Goal: Task Accomplishment & Management: Manage account settings

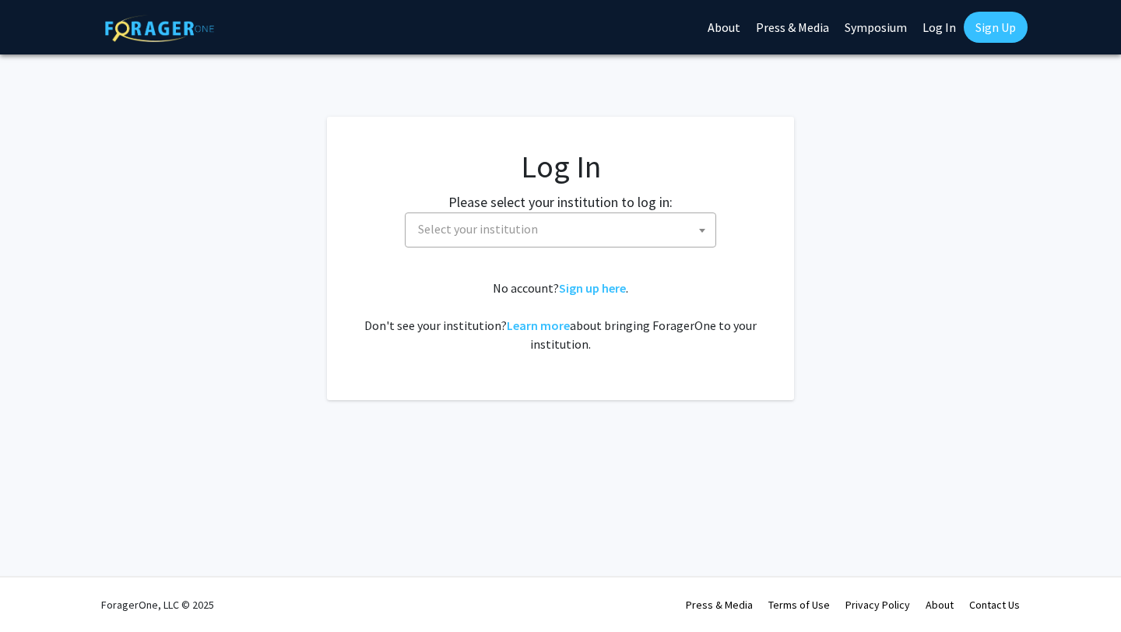
select select
click at [497, 218] on span "Select your institution" at bounding box center [564, 229] width 304 height 32
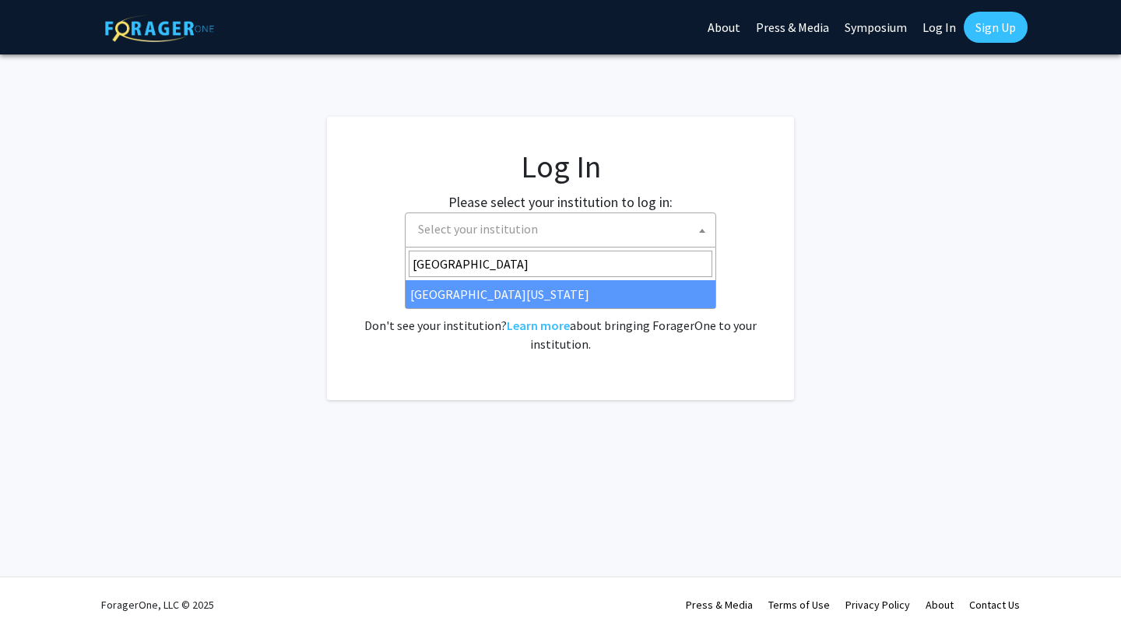
type input "[GEOGRAPHIC_DATA]"
select select "13"
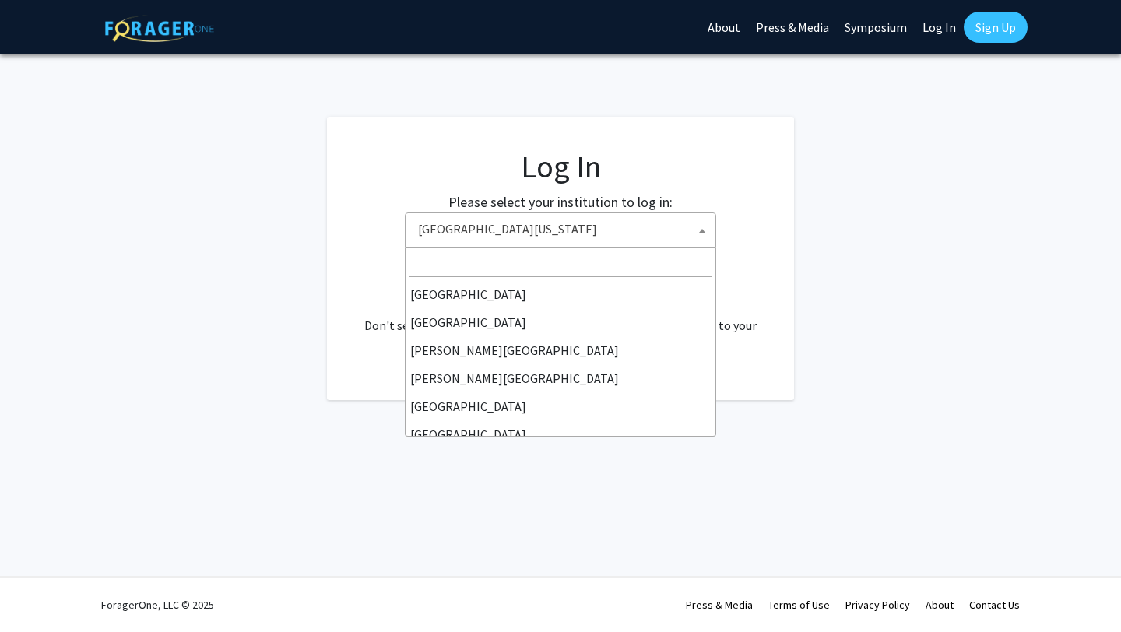
scroll to position [533, 0]
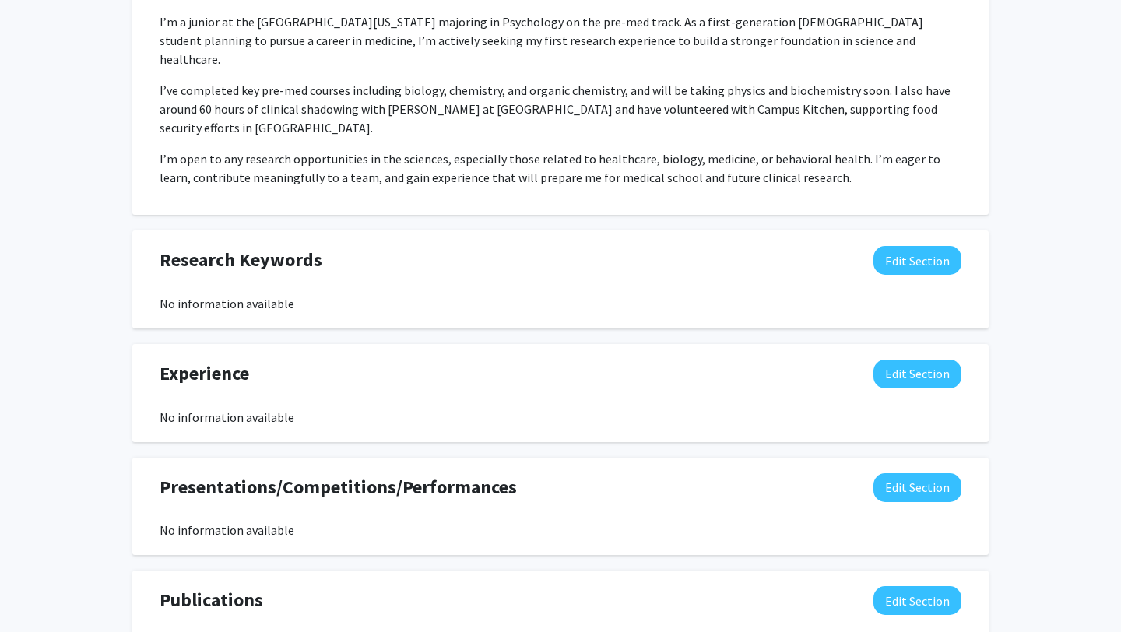
scroll to position [747, 0]
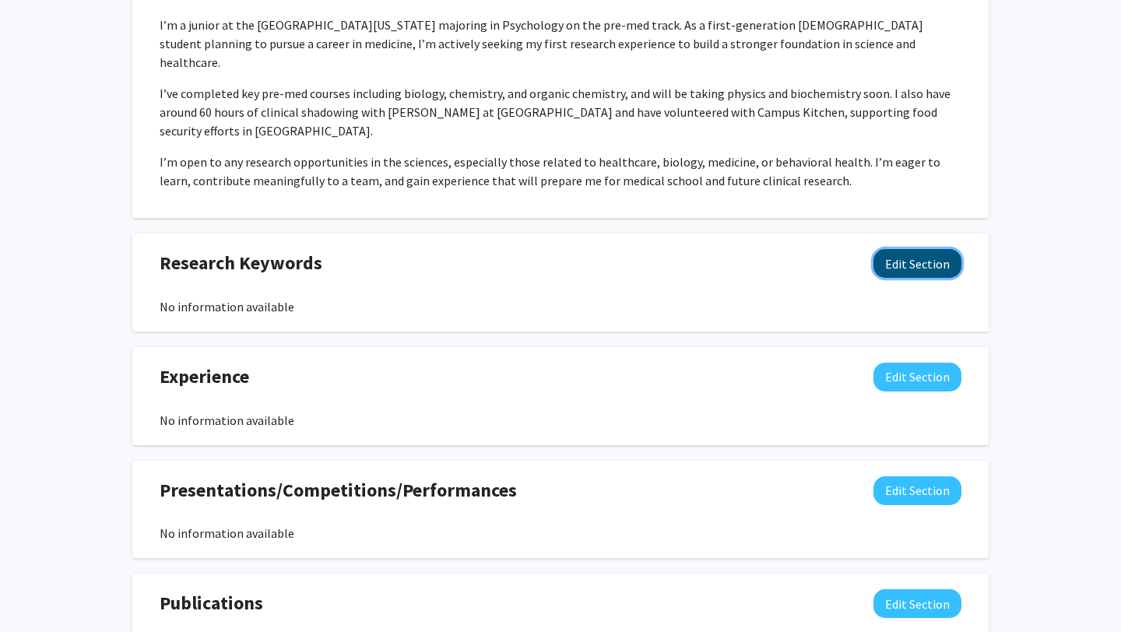
click at [915, 249] on button "Edit Section" at bounding box center [918, 263] width 88 height 29
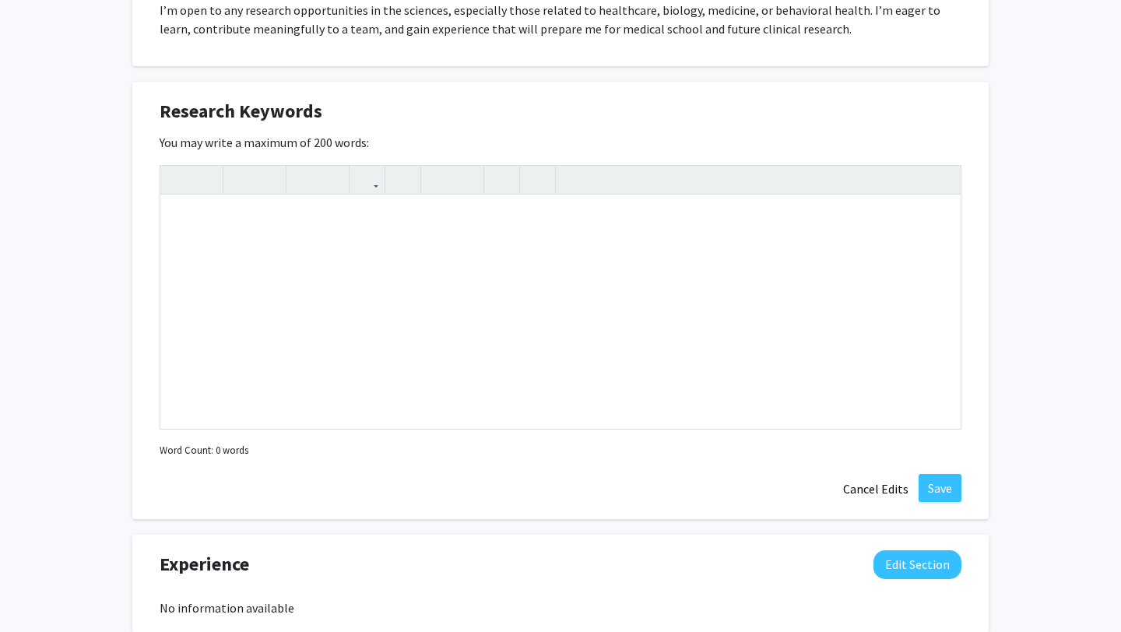
scroll to position [884, 0]
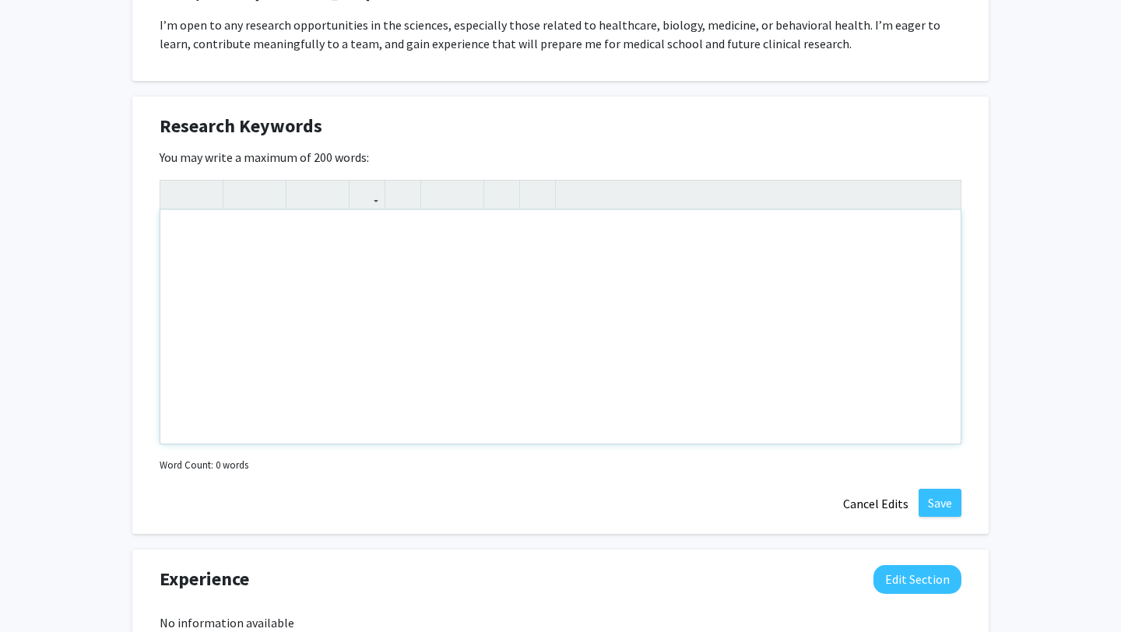
click at [504, 332] on div "Note to users with screen readers: Please deactivate our accessibility plugin f…" at bounding box center [560, 327] width 800 height 234
paste div "Note to users with screen readers: Please deactivate our accessibility plugin f…"
type textarea "<p>Oral-systemic health</p>"
click at [185, 257] on p "4. Infectious disease mechanisms" at bounding box center [560, 266] width 769 height 19
click at [357, 257] on p "Infectious disease mechanisms" at bounding box center [560, 266] width 769 height 19
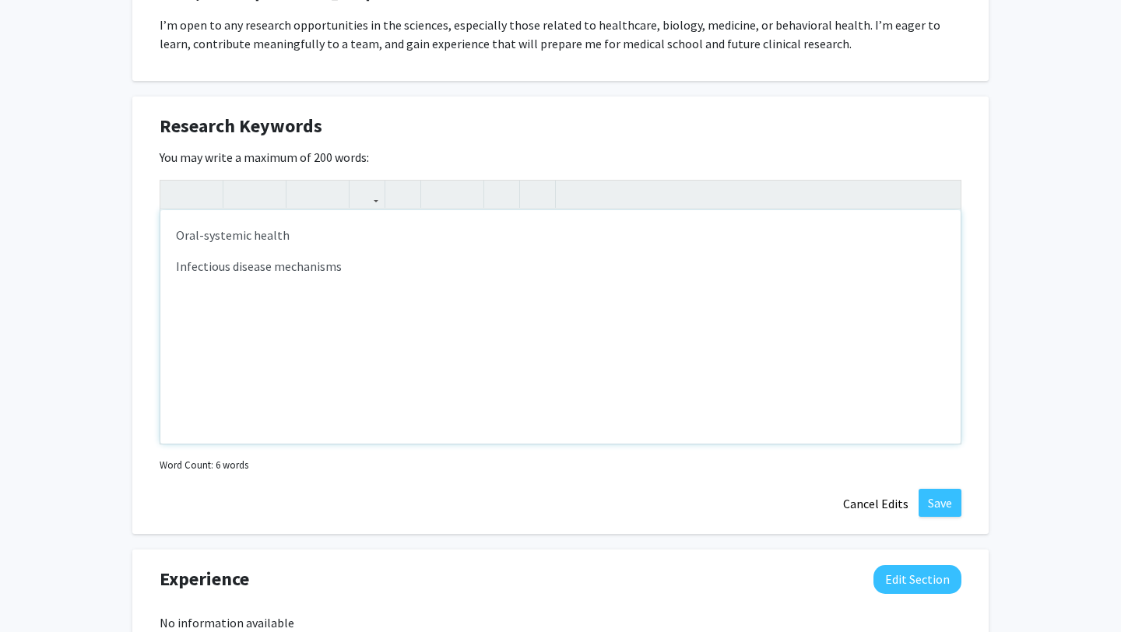
type textarea "<p>Oral-systemic health<span style="font-size: 1rem;">&nbsp;</span></p><p><span…"
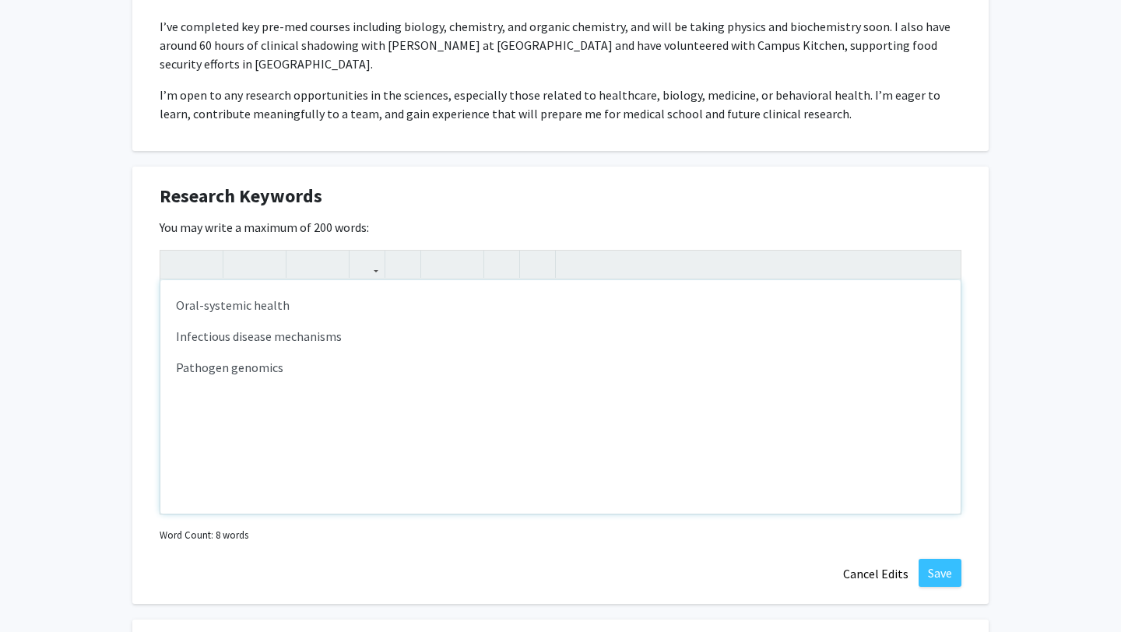
scroll to position [813, 0]
click at [933, 560] on button "Save" at bounding box center [940, 574] width 43 height 28
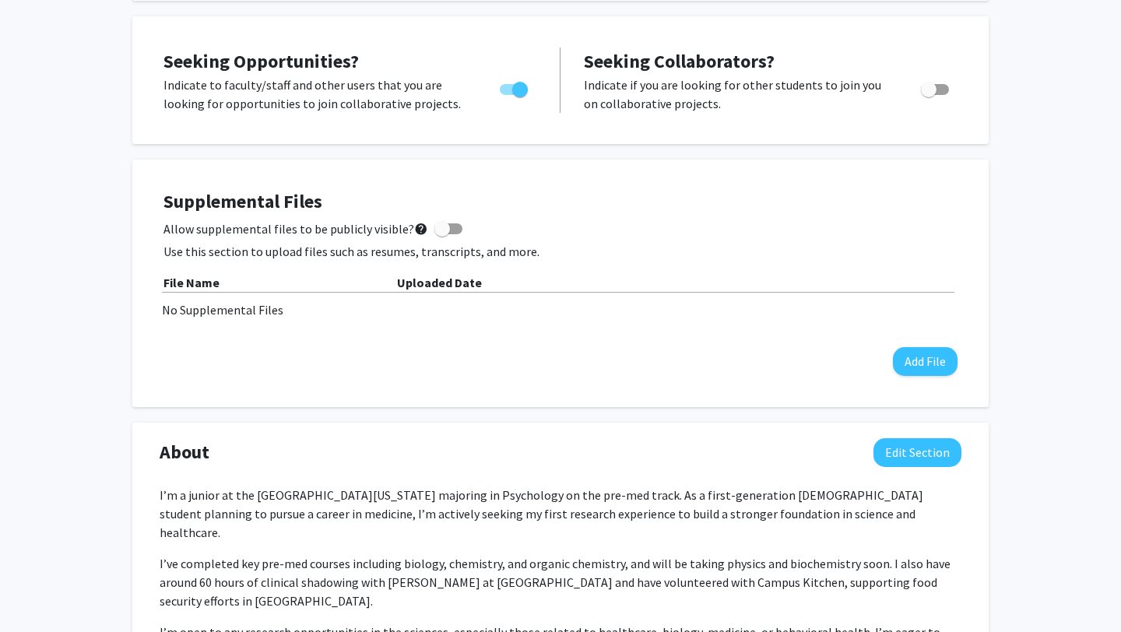
scroll to position [0, 0]
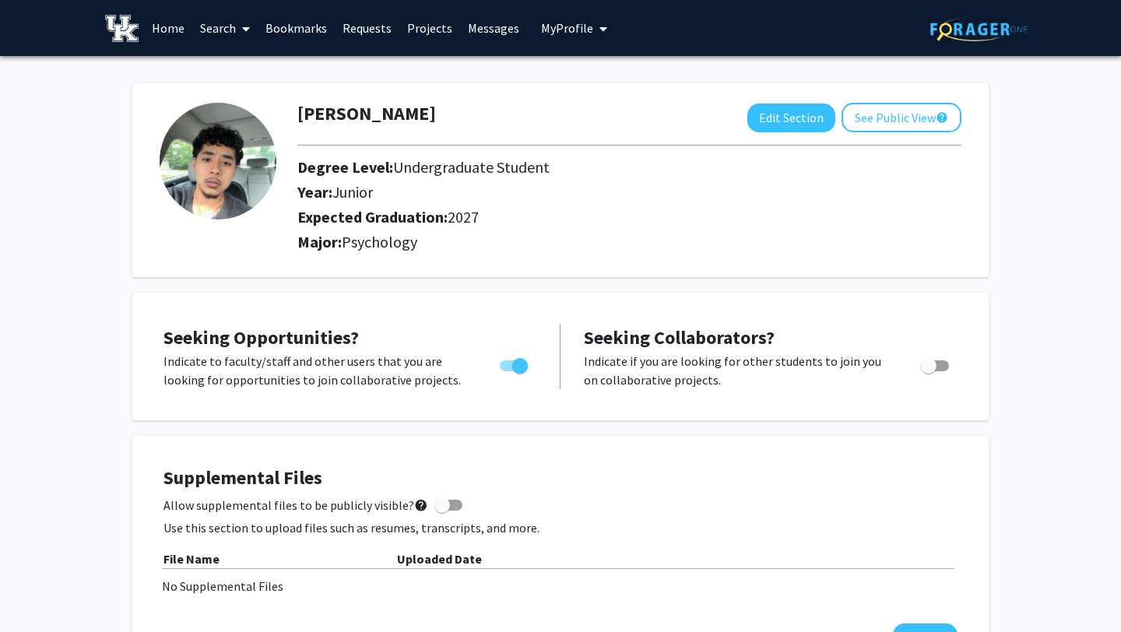
click at [946, 128] on mat-tooltip-component "Switch to Public View to see how other users on ForagerOne see your profile." at bounding box center [942, 154] width 216 height 55
click at [930, 131] on button "See Public View help" at bounding box center [902, 118] width 120 height 30
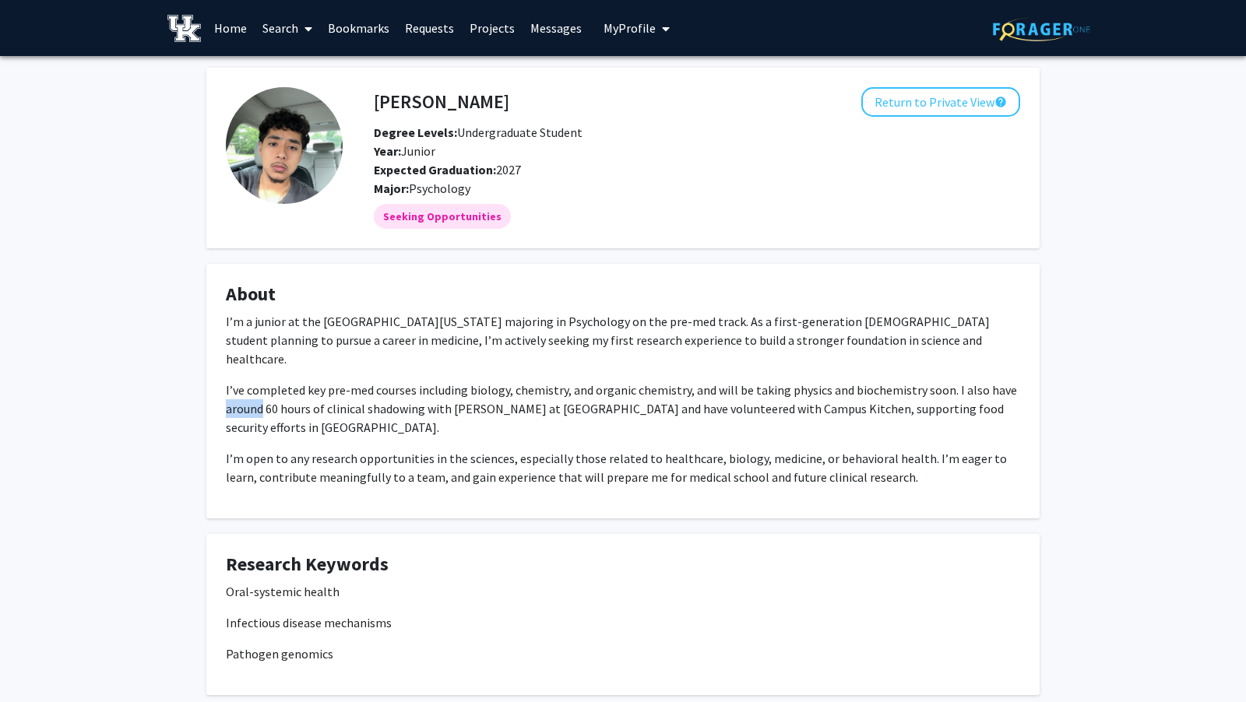
click at [144, 381] on div "Harry Gonzalez Mejia Return to Private View help Degree Levels: Undergraduate S…" at bounding box center [623, 401] width 1246 height 690
click at [628, 236] on fg-card "Harry Gonzalez Mejia Return to Private View help Degree Levels: Undergraduate S…" at bounding box center [622, 158] width 833 height 181
